Goal: Navigation & Orientation: Find specific page/section

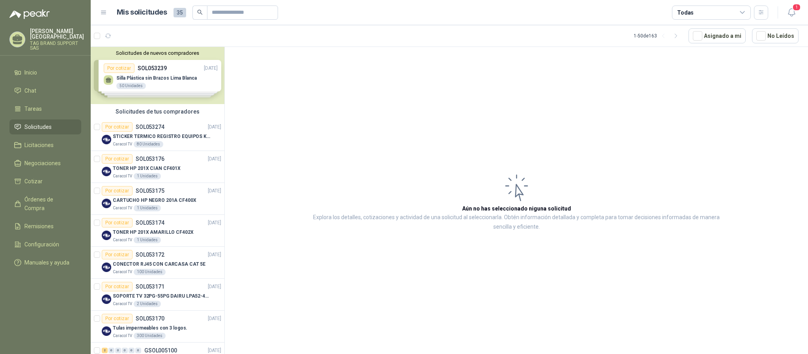
click at [51, 123] on li "Solicitudes" at bounding box center [45, 127] width 62 height 9
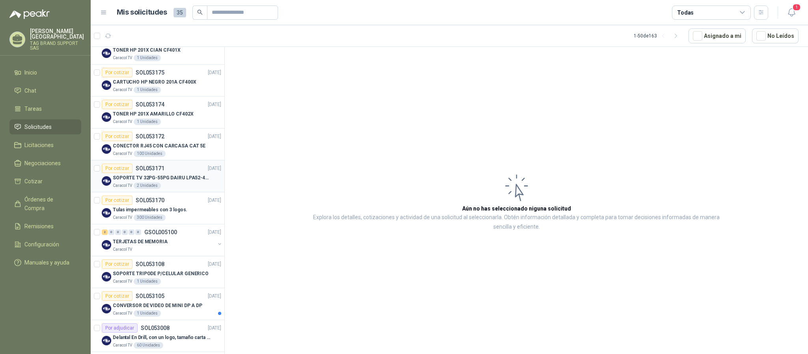
scroll to position [177, 0]
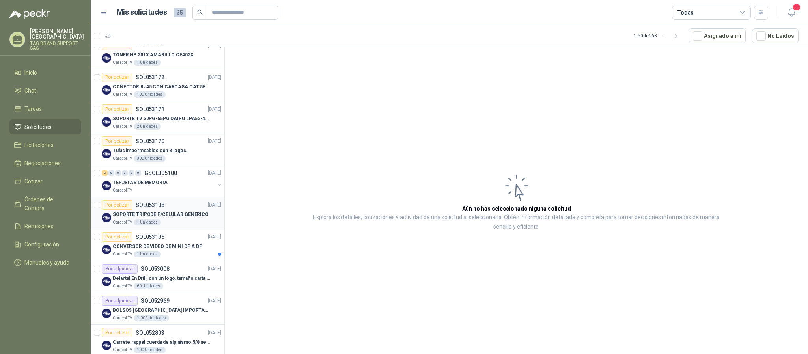
click at [164, 217] on p "SOPORTE TRIPODE P/CELULAR GENERICO" at bounding box center [161, 214] width 96 height 7
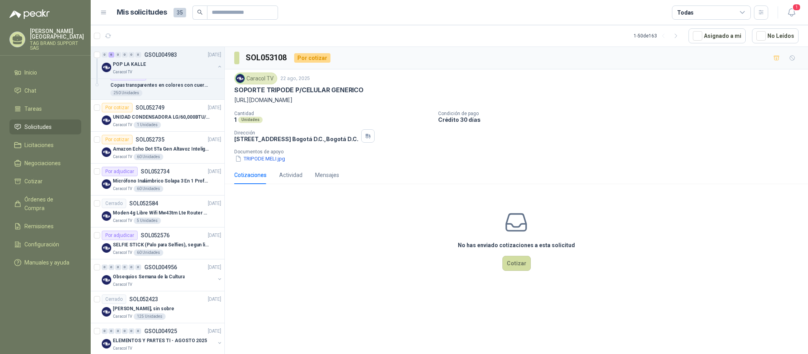
scroll to position [709, 0]
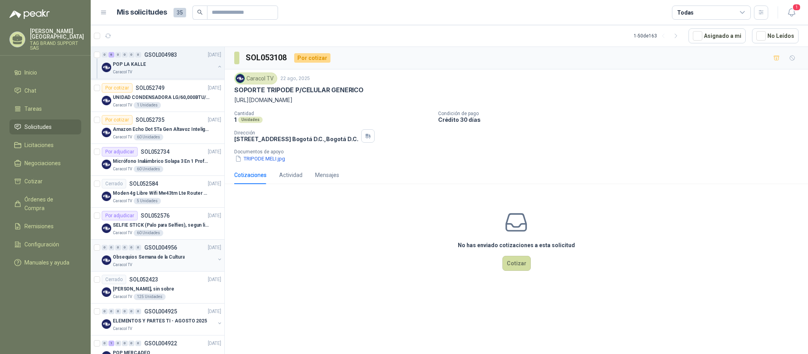
click at [160, 250] on p "GSOL004956" at bounding box center [160, 248] width 33 height 6
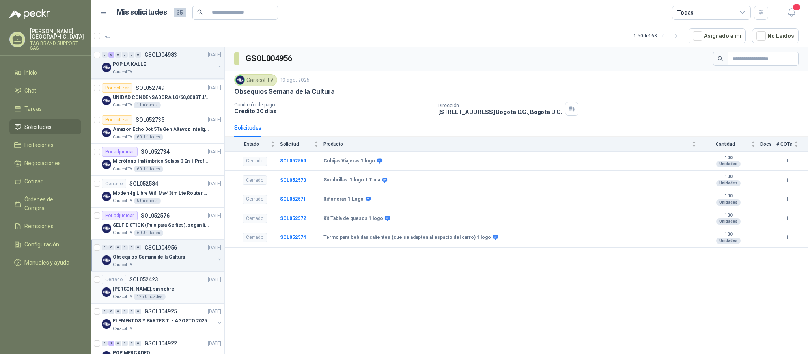
click at [182, 291] on div "[PERSON_NAME], sin sobre" at bounding box center [167, 288] width 108 height 9
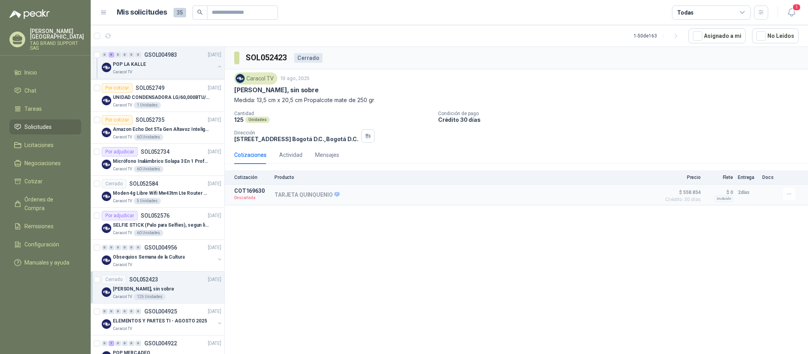
scroll to position [769, 0]
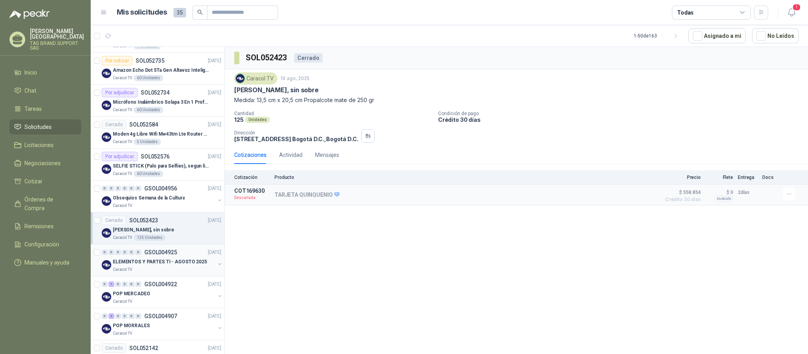
click at [184, 273] on div "Caracol TV" at bounding box center [164, 269] width 102 height 6
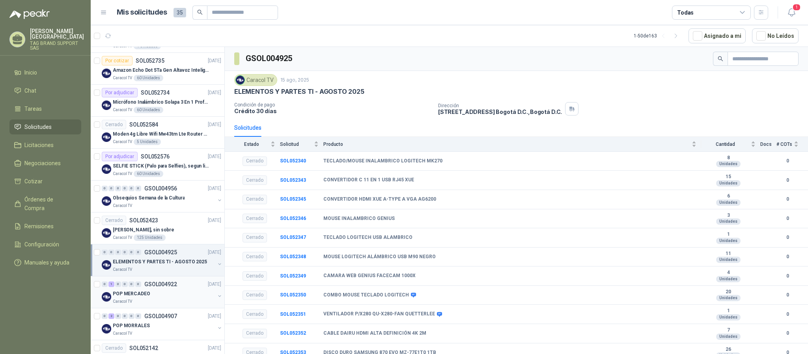
click at [170, 298] on div "POP MERCADEO" at bounding box center [164, 293] width 102 height 9
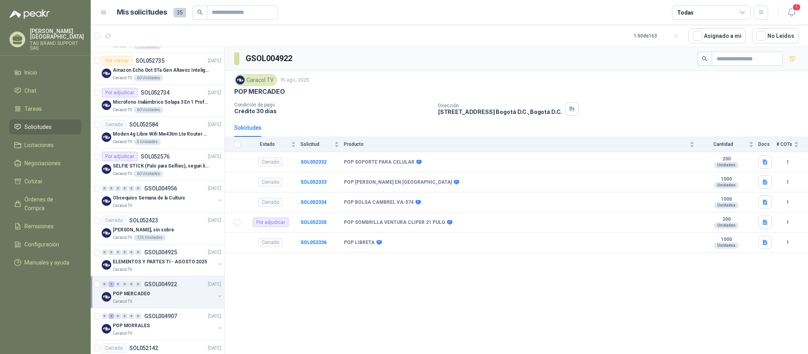
scroll to position [828, 0]
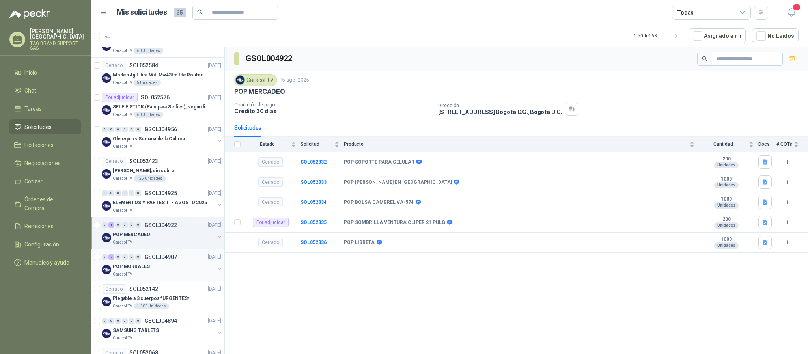
click at [173, 271] on div "POP MORRALES" at bounding box center [164, 266] width 102 height 9
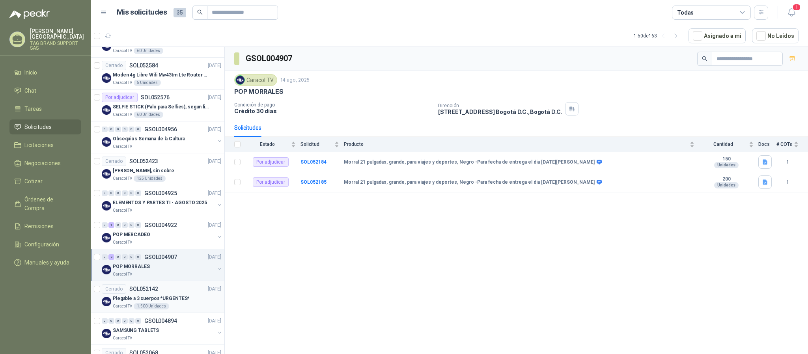
click at [166, 294] on div "Cerrado SOL052142 [DATE]" at bounding box center [161, 288] width 119 height 9
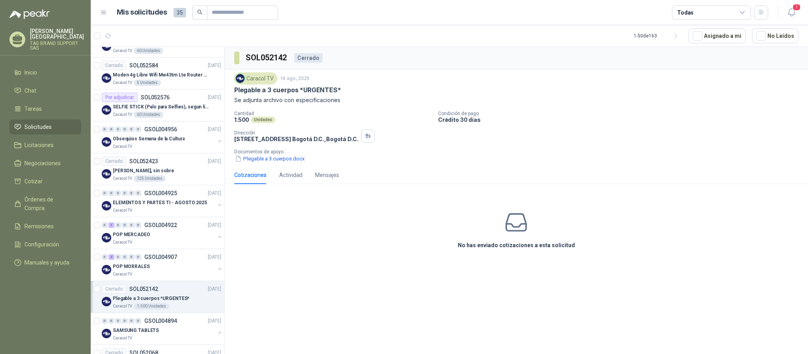
scroll to position [887, 0]
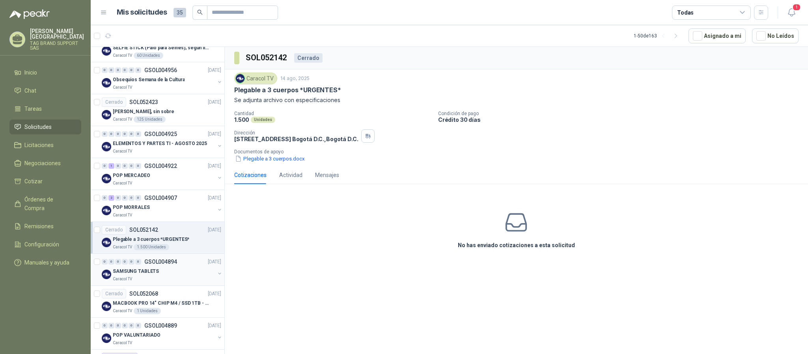
click at [171, 276] on div "SAMSUNG TABLETS" at bounding box center [164, 270] width 102 height 9
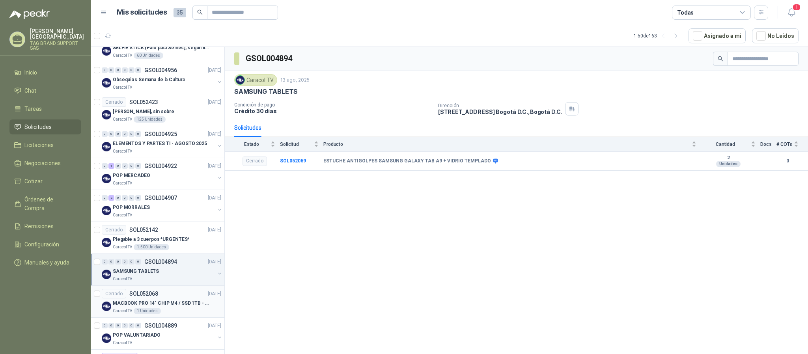
click at [169, 298] on div "Cerrado SOL052068 [DATE]" at bounding box center [161, 293] width 119 height 9
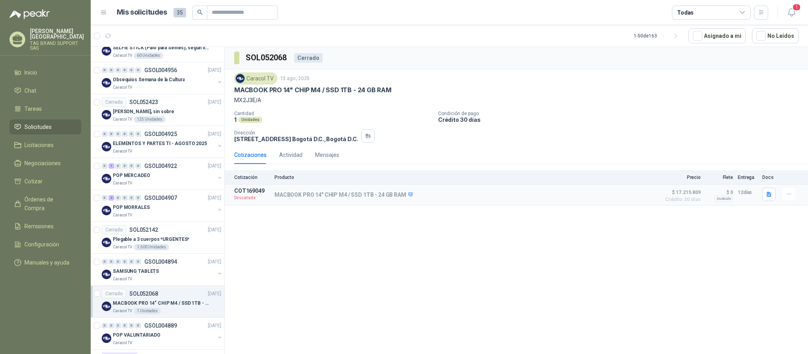
scroll to position [946, 0]
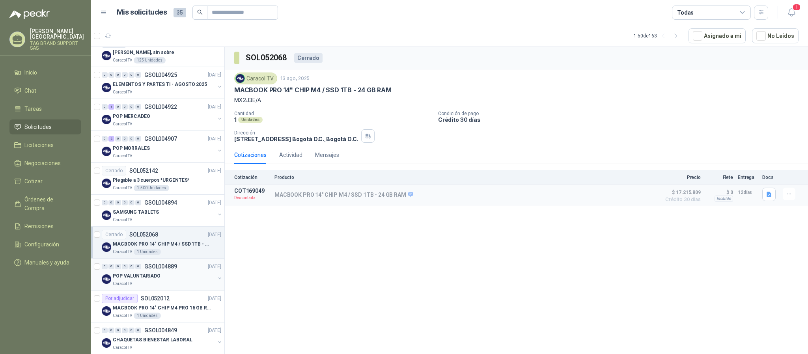
click at [179, 281] on div "POP VALUNTARIADO" at bounding box center [164, 275] width 102 height 9
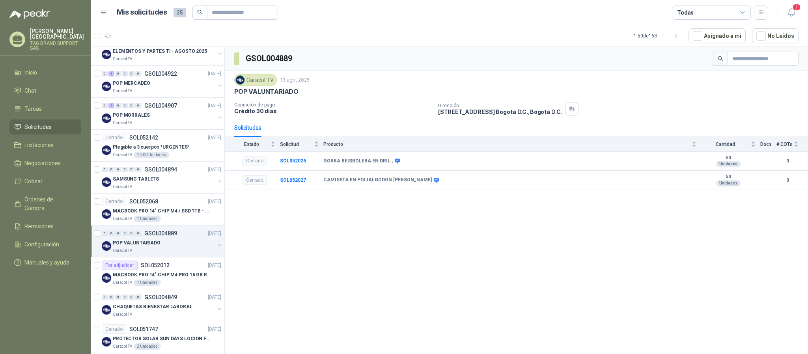
scroll to position [1005, 0]
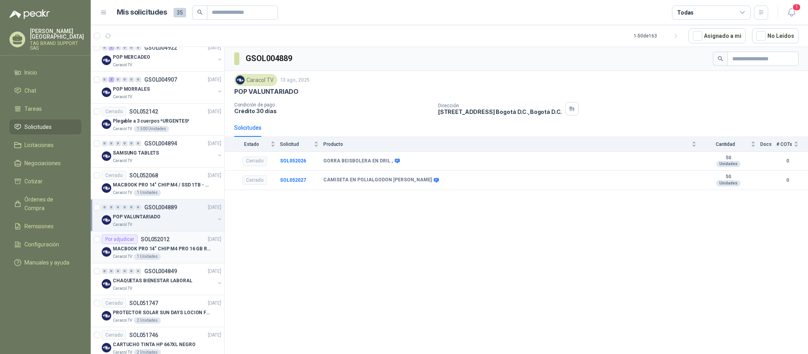
click at [175, 260] on div "Caracol TV 1 Unidades" at bounding box center [167, 256] width 108 height 6
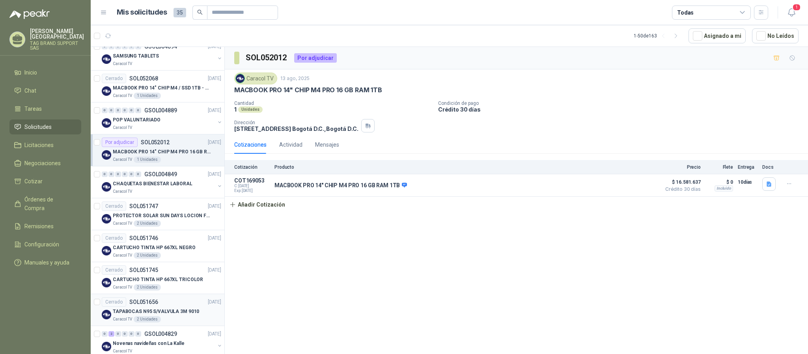
scroll to position [1123, 0]
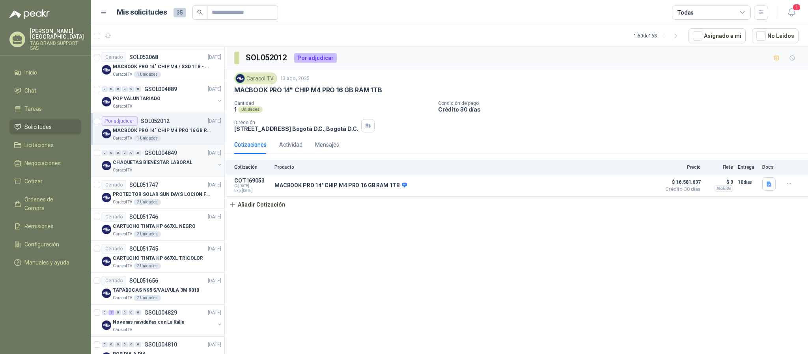
click at [164, 173] on div "Caracol TV" at bounding box center [164, 170] width 102 height 6
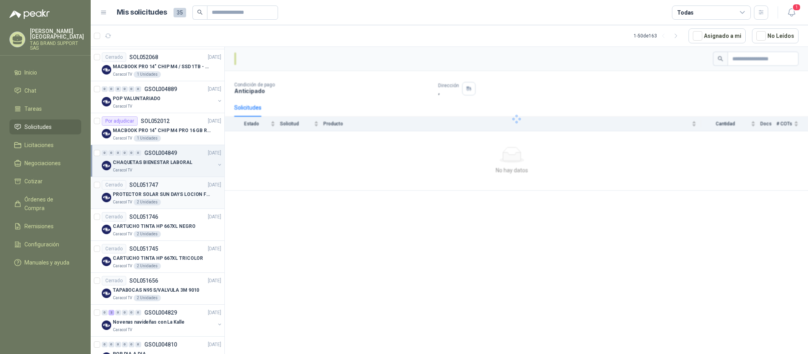
click at [159, 198] on p "PROTECTOR SOLAR SUN DAYS LOCION FPS 50 CAJA X 24 UN" at bounding box center [162, 194] width 98 height 7
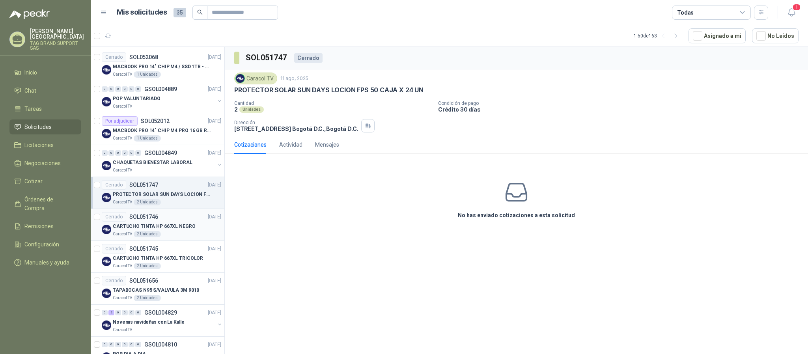
click at [161, 237] on div "Caracol TV 2 Unidades" at bounding box center [167, 234] width 108 height 6
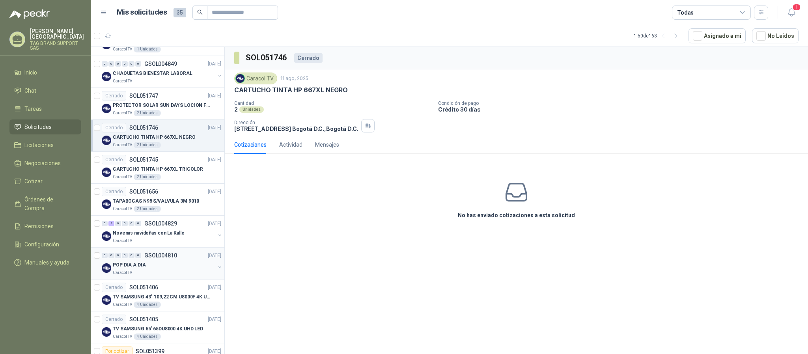
scroll to position [1242, 0]
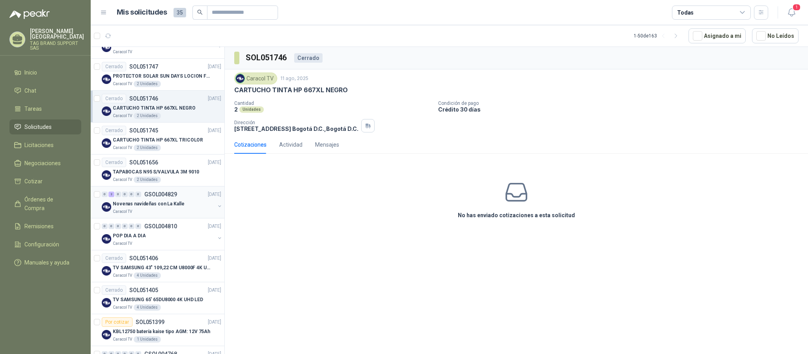
click at [157, 208] on p "Novenas navideñas con La Kalle" at bounding box center [148, 203] width 71 height 7
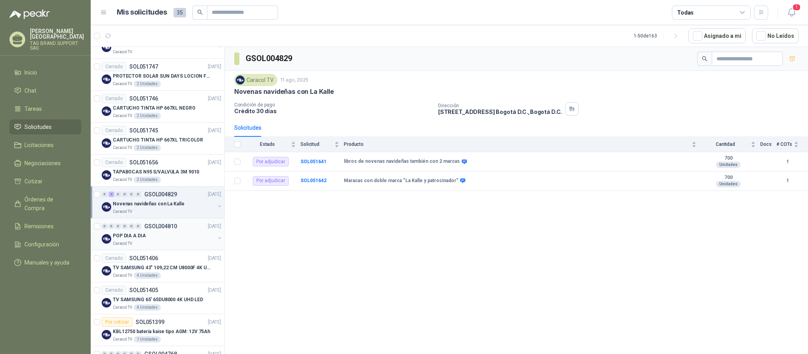
click at [156, 229] on p "GSOL004810" at bounding box center [160, 226] width 33 height 6
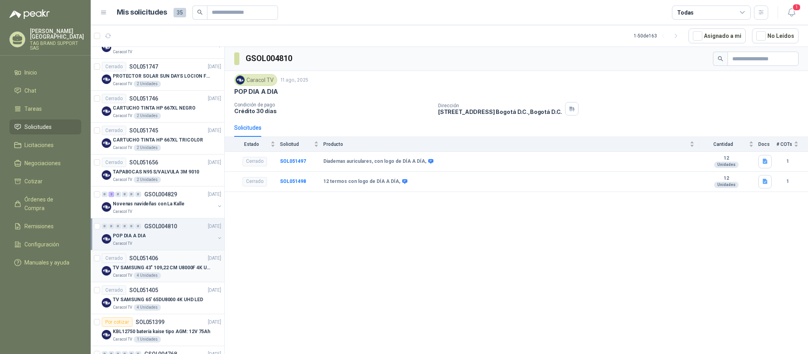
click at [132, 279] on p "Caracol TV" at bounding box center [122, 275] width 19 height 6
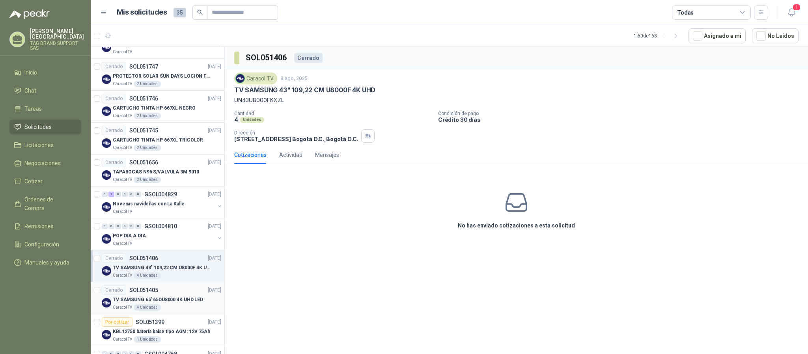
click at [134, 304] on p "TV SAMSUNG 65' 65DU8000 4K UHD LED" at bounding box center [158, 299] width 90 height 7
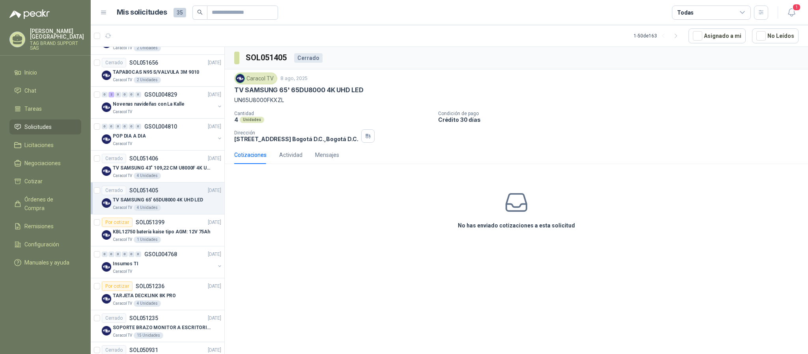
scroll to position [1360, 0]
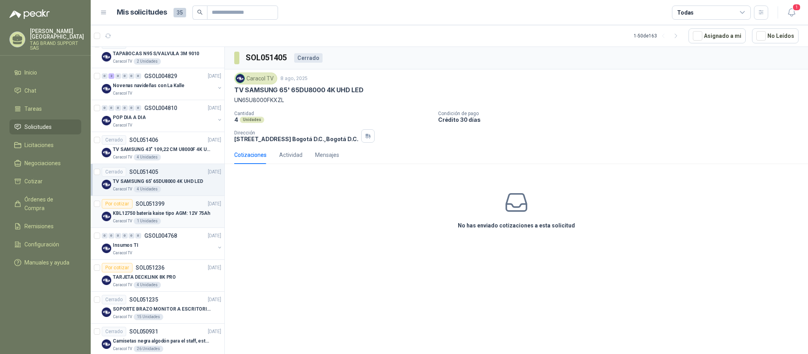
click at [164, 217] on p "KBL12750 batería kaise tipo AGM: 12V 75Ah" at bounding box center [161, 213] width 97 height 7
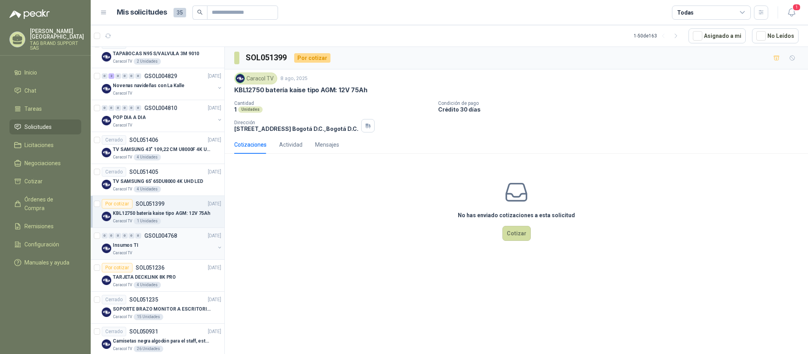
click at [151, 250] on div "Insumos TI" at bounding box center [164, 244] width 102 height 9
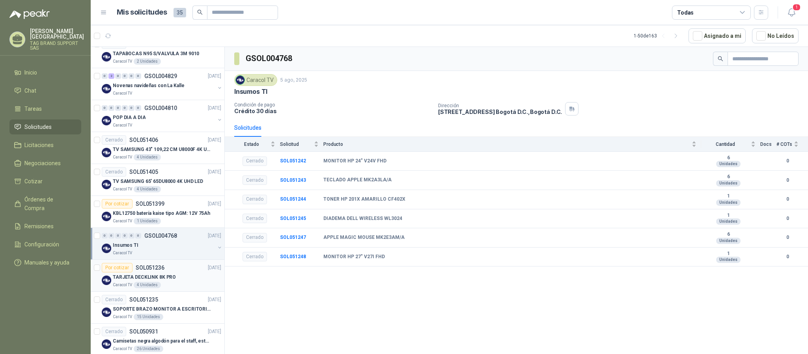
click at [154, 281] on p "TARJETA DECKLINK 8K PRO" at bounding box center [144, 277] width 63 height 7
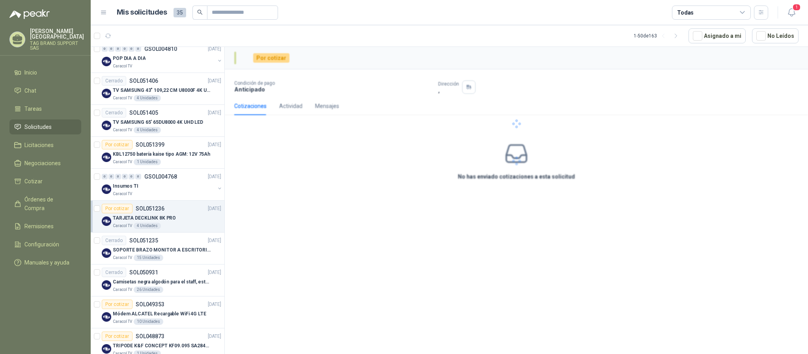
scroll to position [1478, 0]
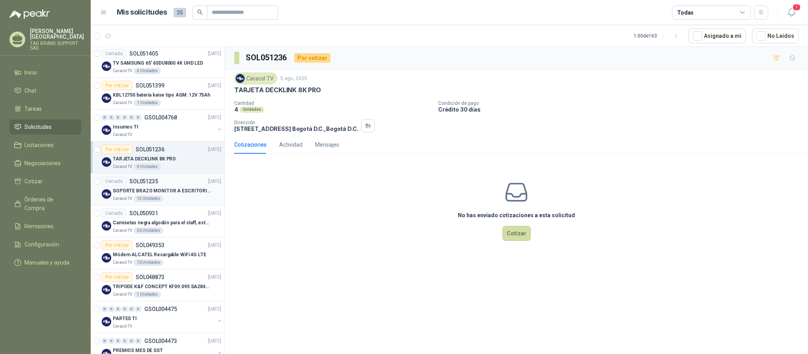
click at [165, 202] on div "Caracol TV 15 Unidades" at bounding box center [167, 199] width 108 height 6
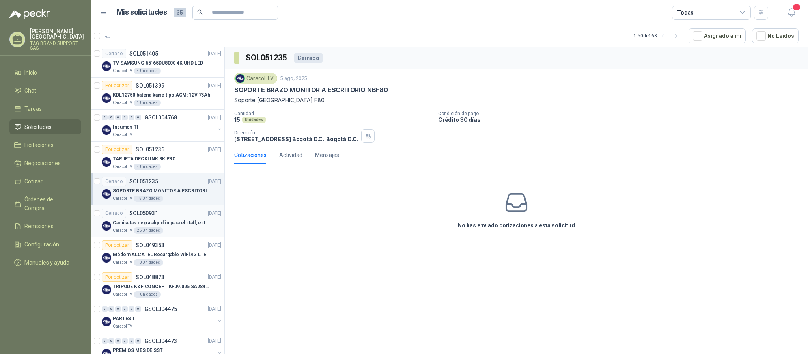
click at [162, 234] on div "Caracol TV 26 Unidades" at bounding box center [167, 230] width 108 height 6
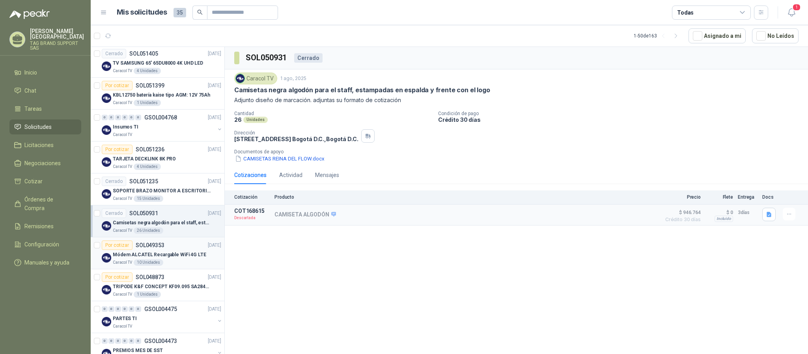
click at [166, 266] on div "Caracol TV 10 Unidades" at bounding box center [167, 262] width 108 height 6
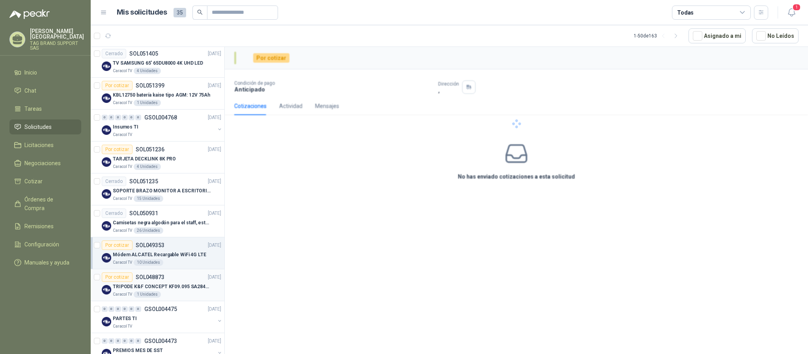
click at [168, 282] on div "Por cotizar SOL048873 [DATE]" at bounding box center [161, 276] width 119 height 9
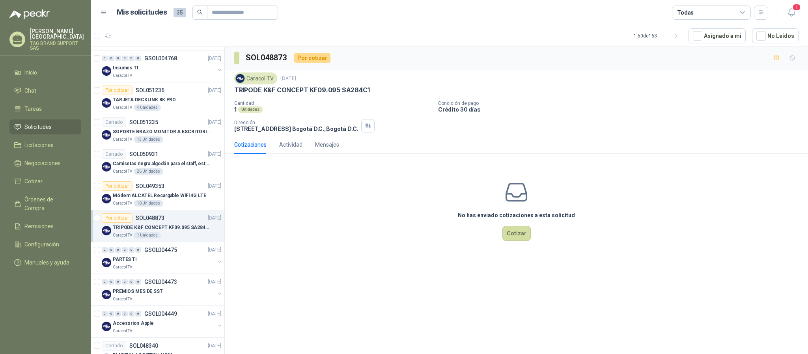
scroll to position [1571, 0]
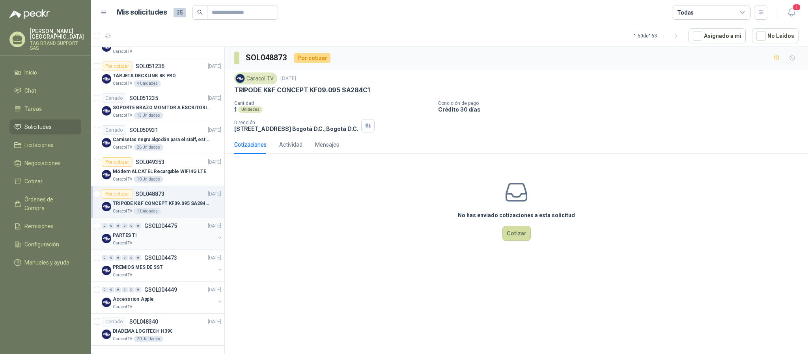
click at [172, 242] on div "Caracol TV" at bounding box center [164, 243] width 102 height 6
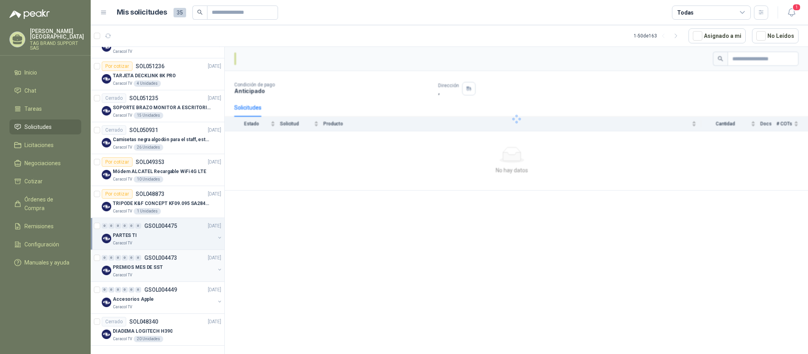
click at [172, 269] on div "PREMIOS MES DE SST" at bounding box center [164, 267] width 102 height 9
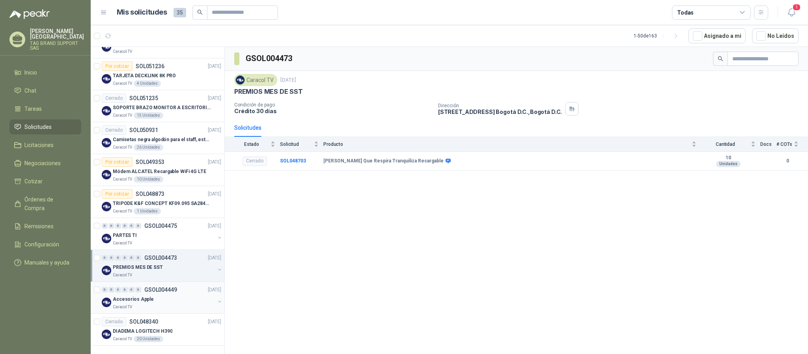
click at [172, 294] on div "0 0 0 0 0 0 GSOL004449 [DATE]" at bounding box center [162, 289] width 121 height 9
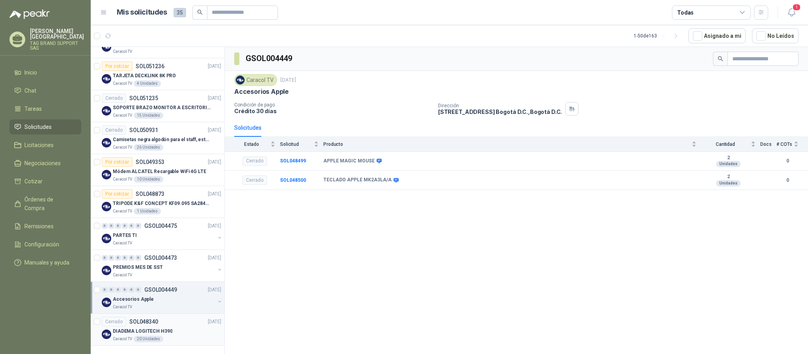
click at [169, 322] on div "Cerrado SOL048340 [DATE]" at bounding box center [161, 321] width 119 height 9
